Goal: Transaction & Acquisition: Obtain resource

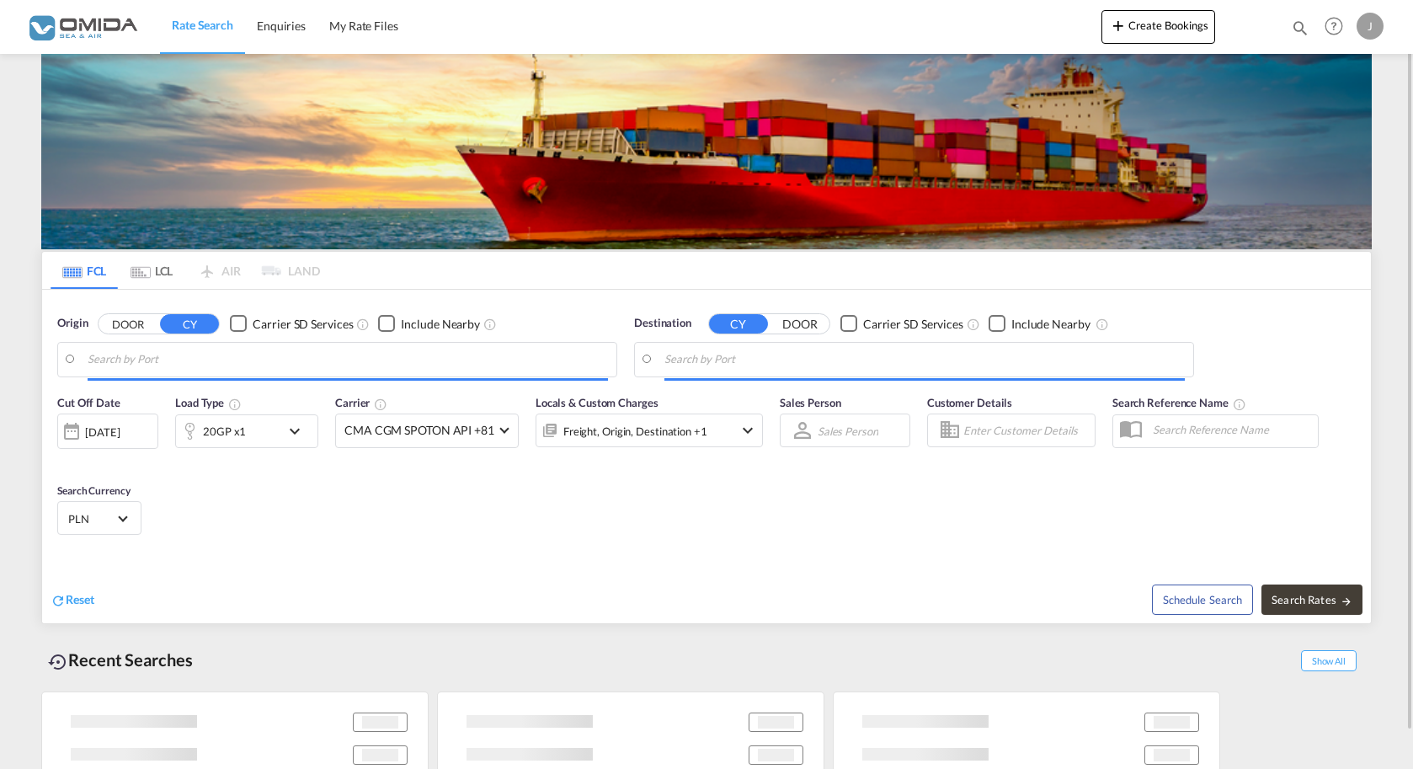
type input "[GEOGRAPHIC_DATA], AUADL"
type input "Gdansk, PLGDN"
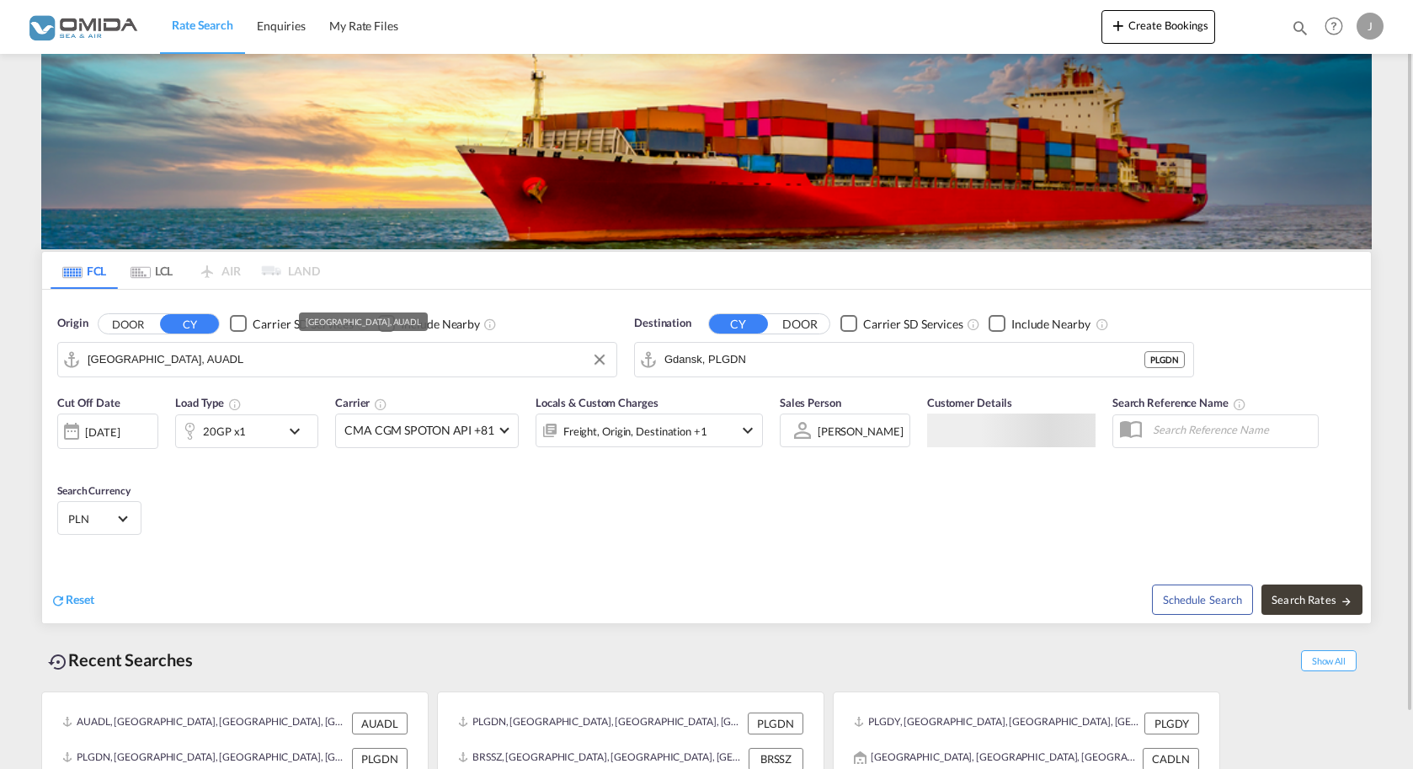
click at [220, 360] on input "[GEOGRAPHIC_DATA], AUADL" at bounding box center [348, 359] width 520 height 25
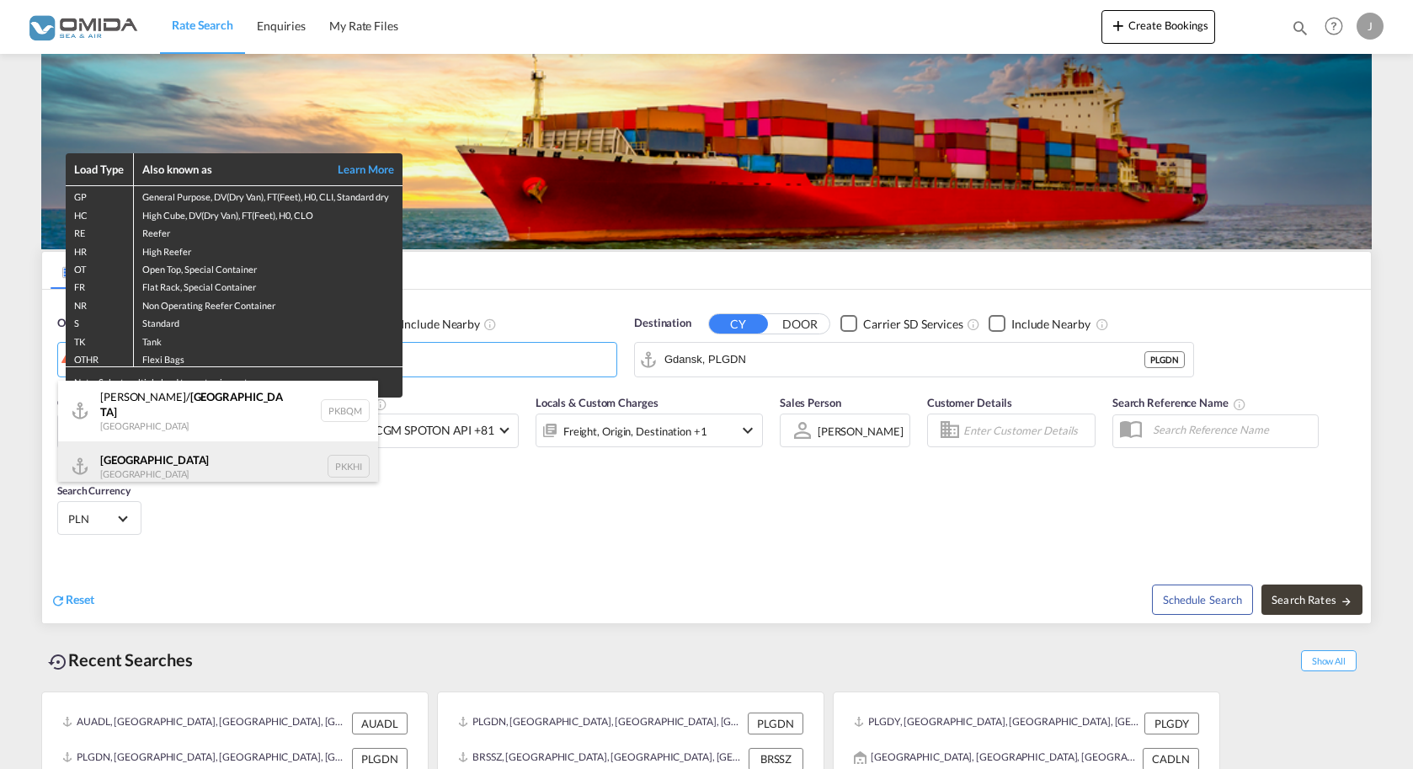
click at [164, 460] on div "[GEOGRAPHIC_DATA] [GEOGRAPHIC_DATA] PKKHI" at bounding box center [218, 466] width 320 height 51
type input "[GEOGRAPHIC_DATA], PKKHI"
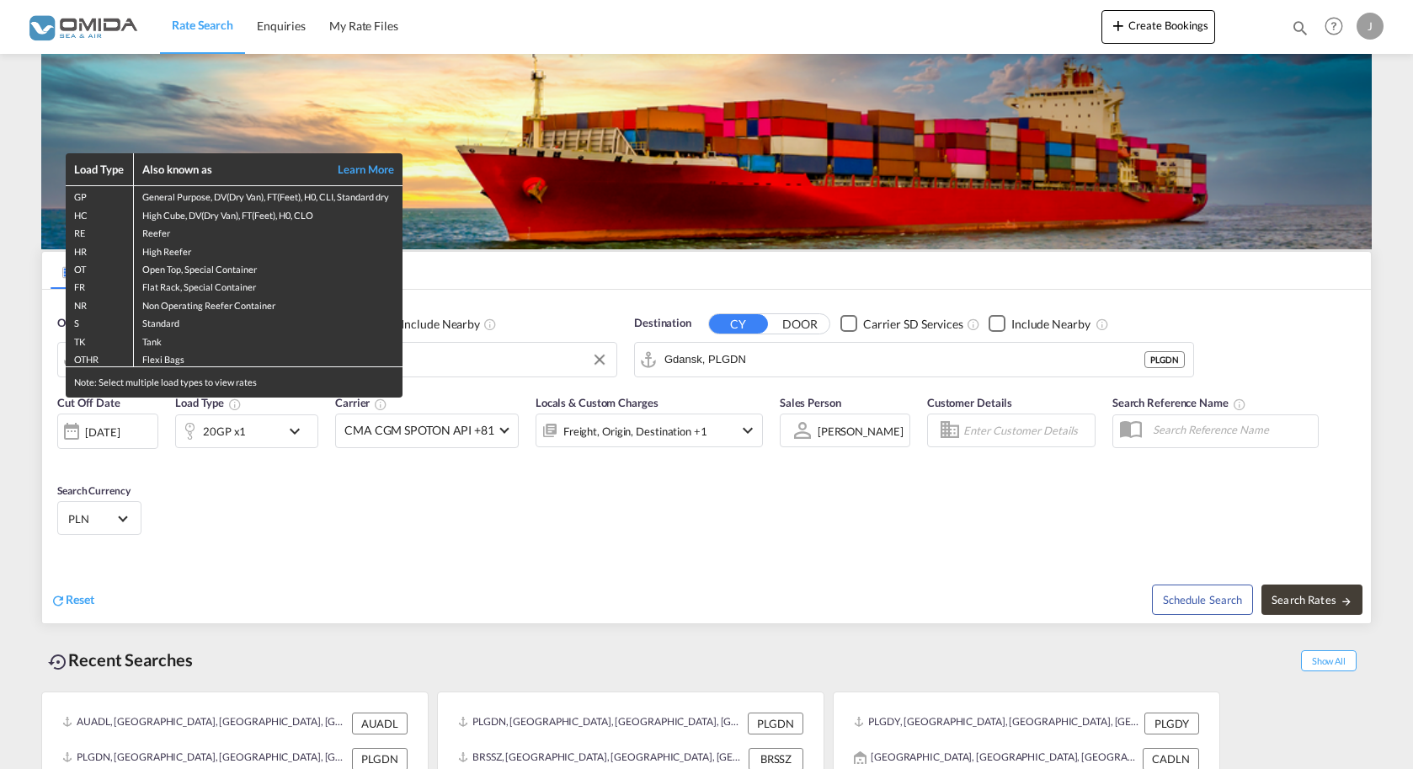
click at [251, 431] on div "Load Type Also known as Learn More GP General Purpose, DV(Dry Van), FT(Feet), H…" at bounding box center [706, 384] width 1413 height 769
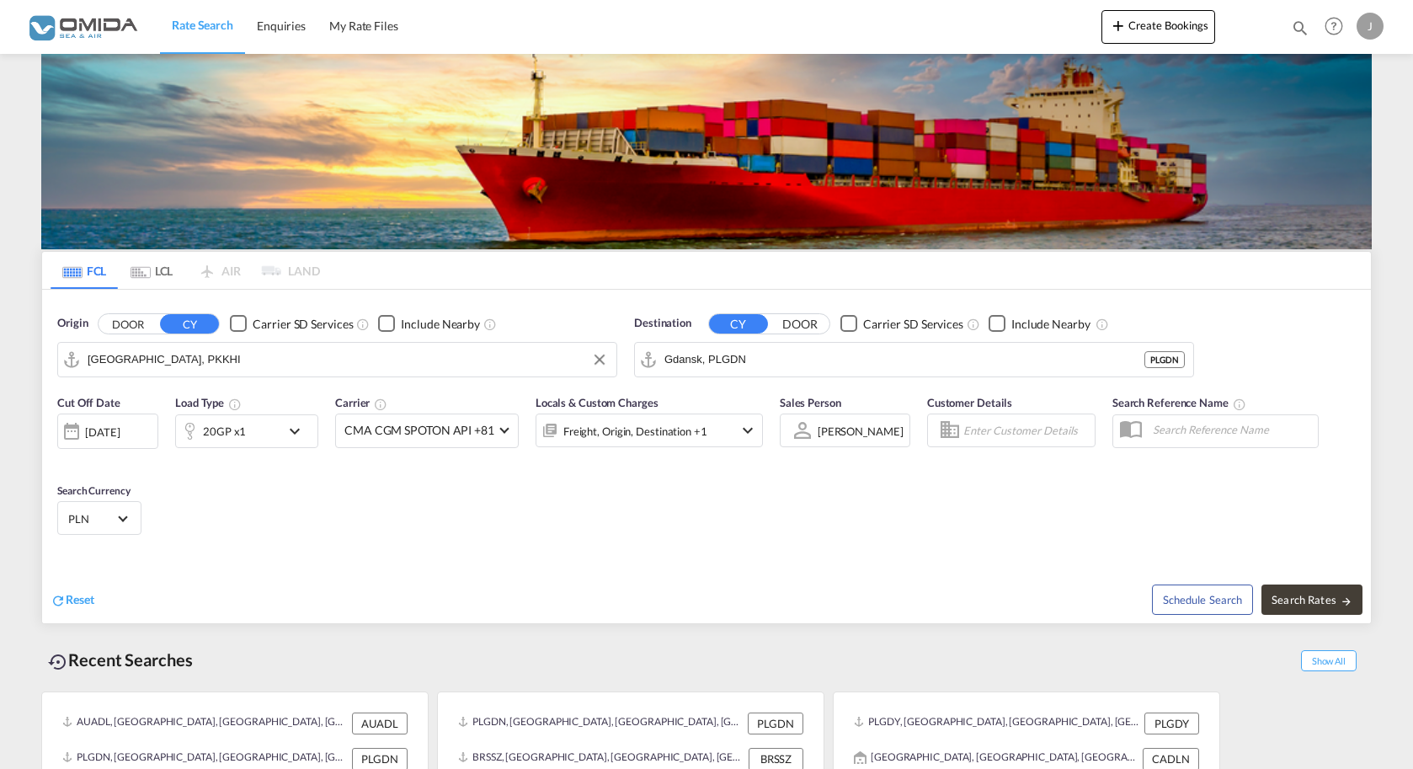
click at [251, 431] on div "20GP x1" at bounding box center [228, 431] width 104 height 34
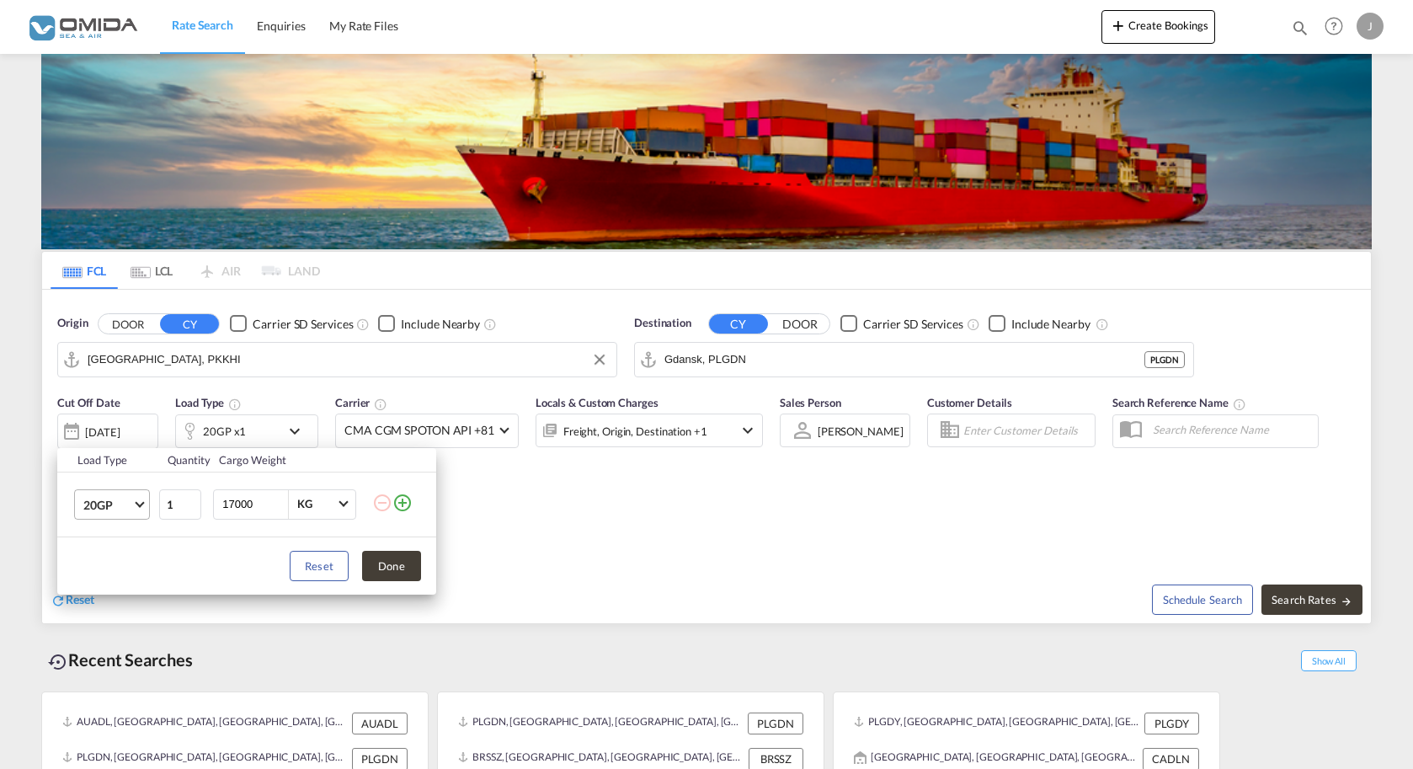
click at [98, 499] on span "20GP" at bounding box center [107, 505] width 49 height 17
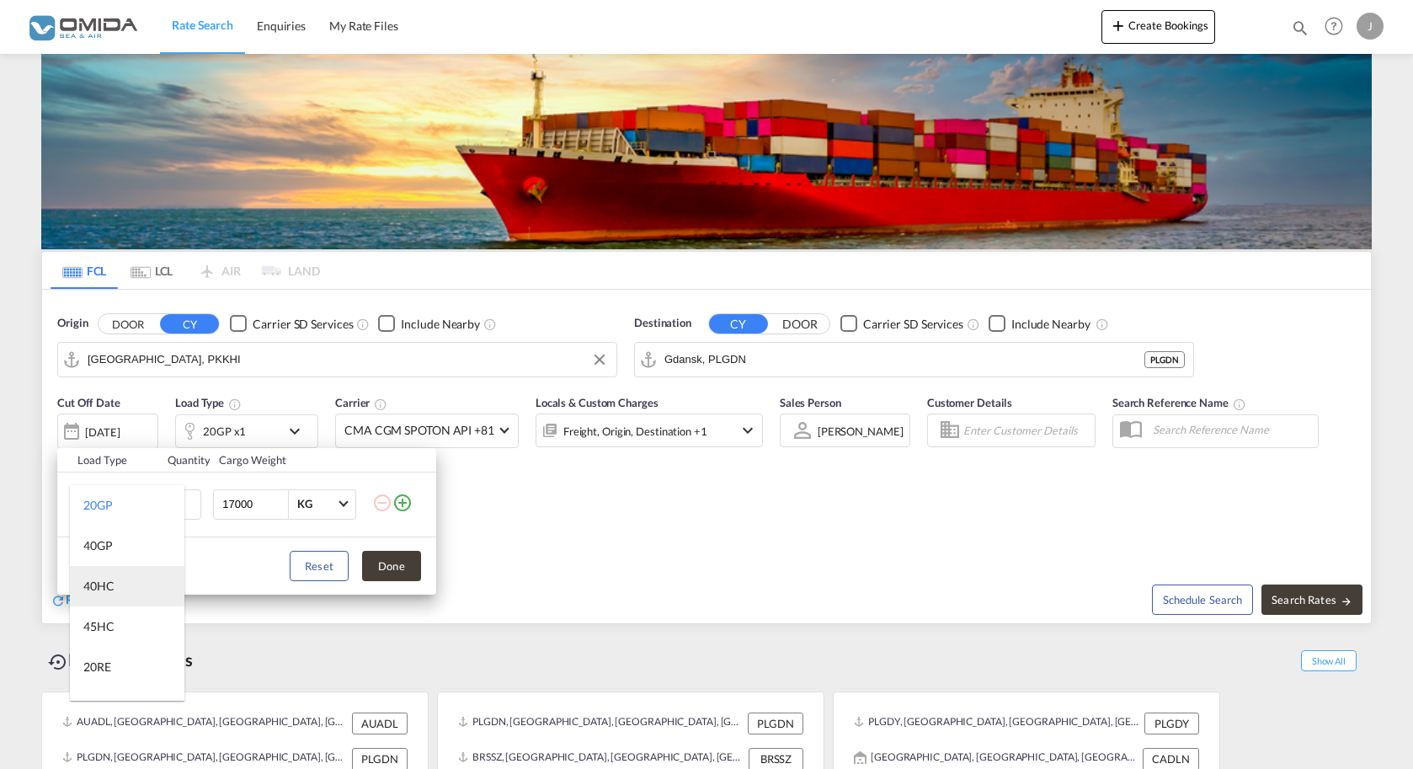
click at [85, 582] on div "40HC" at bounding box center [98, 586] width 31 height 17
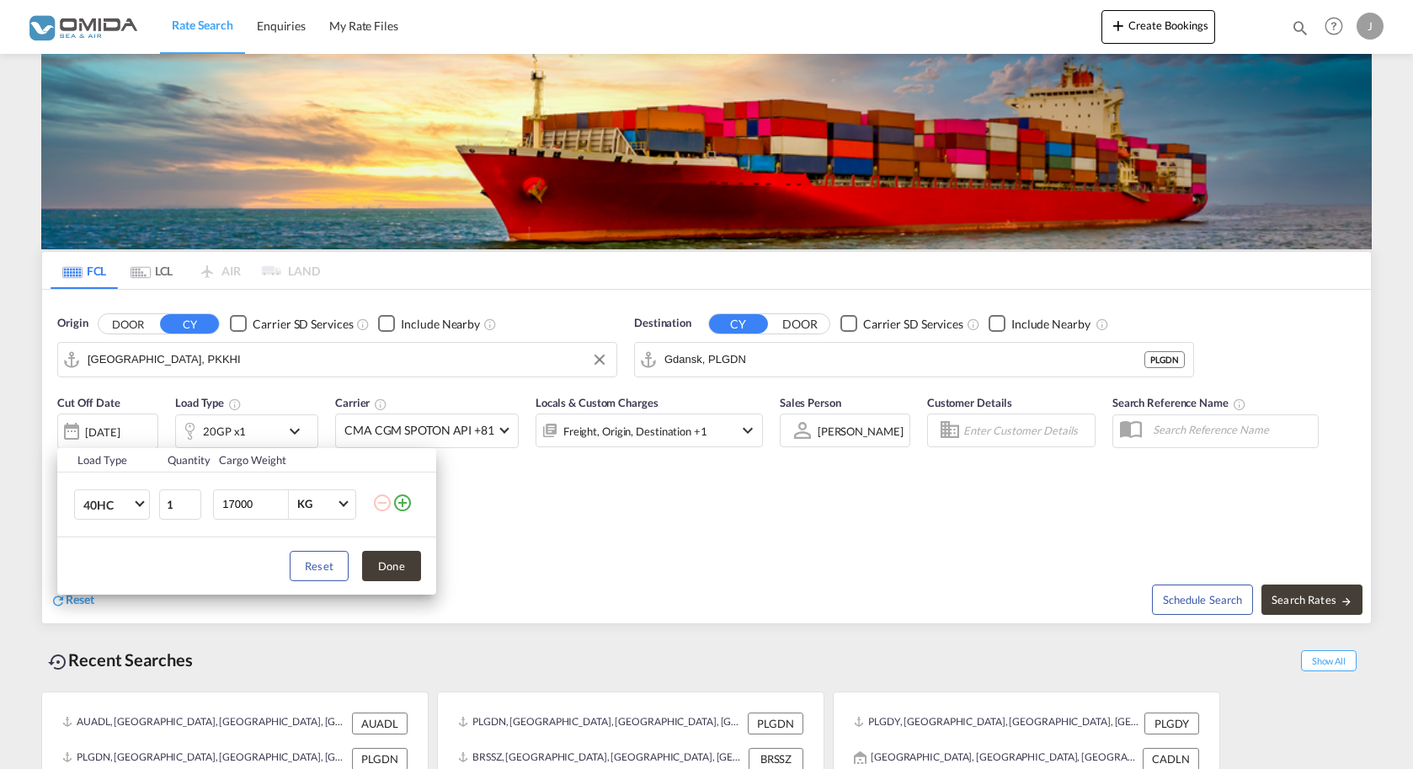
click at [1319, 608] on div "Load Type Quantity Cargo Weight 40HC 1 17000 KG KG Load type addition is restri…" at bounding box center [706, 384] width 1413 height 769
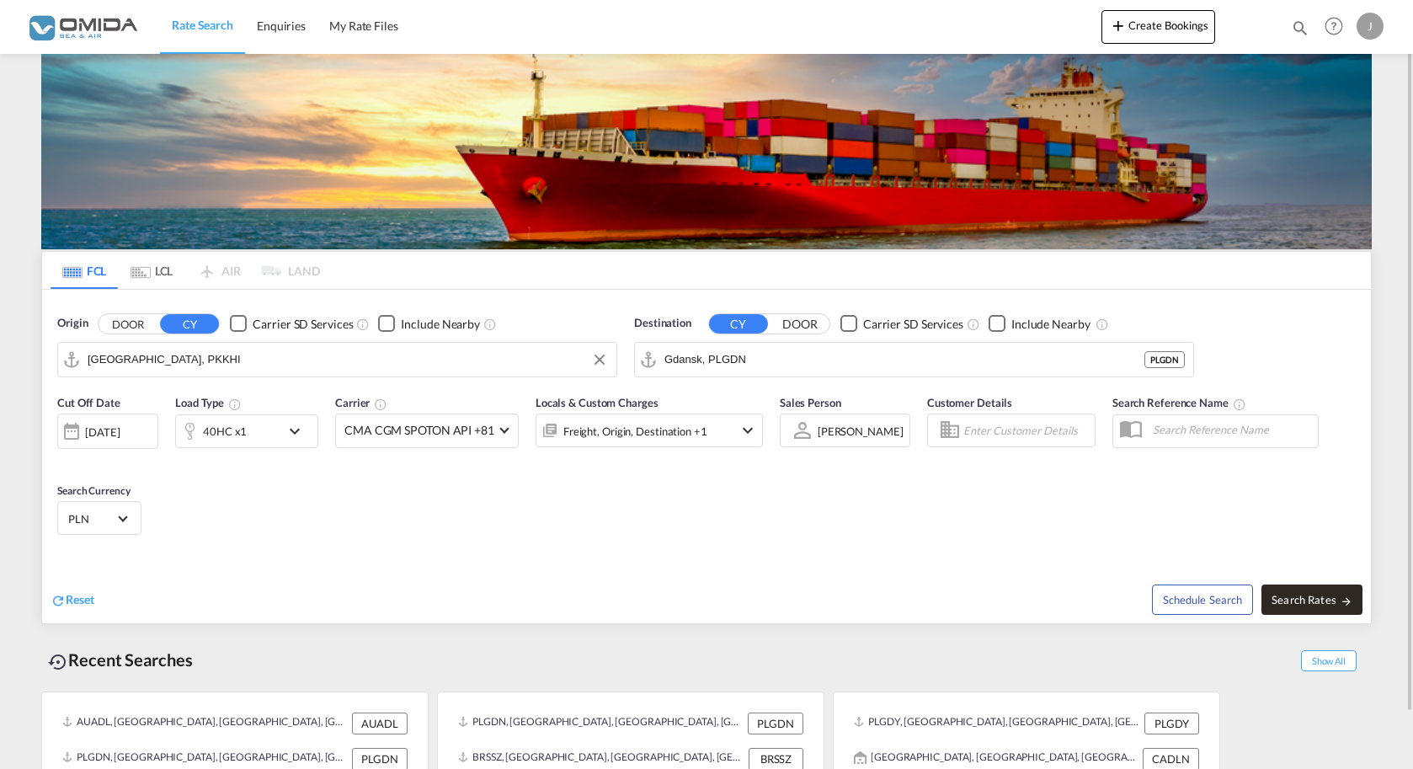
click at [1318, 604] on span "Search Rates" at bounding box center [1312, 599] width 81 height 13
type input "[DEMOGRAPHIC_DATA] to [GEOGRAPHIC_DATA] / [DATE]"
